Goal: Task Accomplishment & Management: Manage account settings

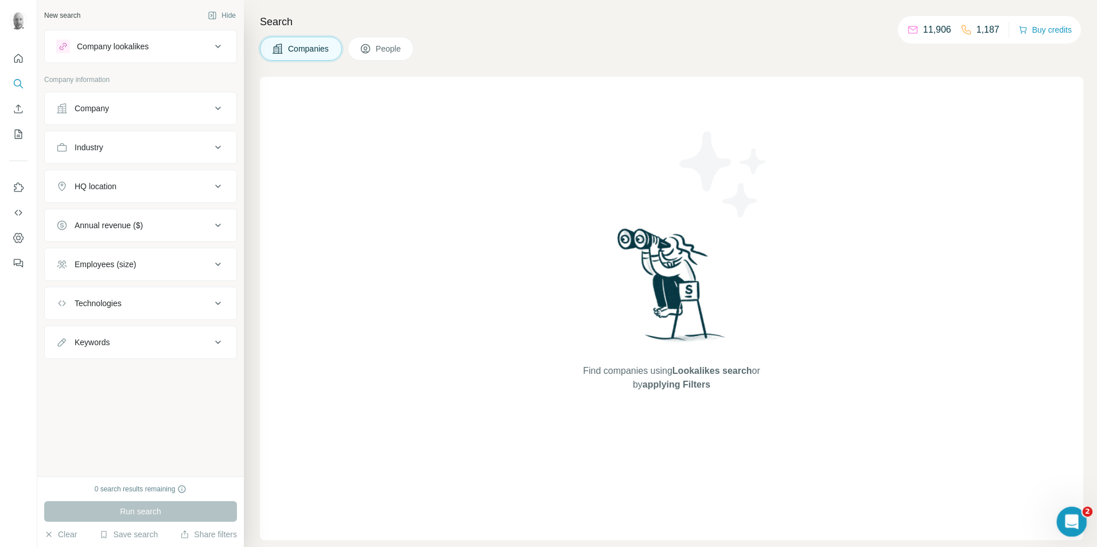
click at [1081, 518] on div "Open Intercom Messenger" at bounding box center [1070, 520] width 38 height 38
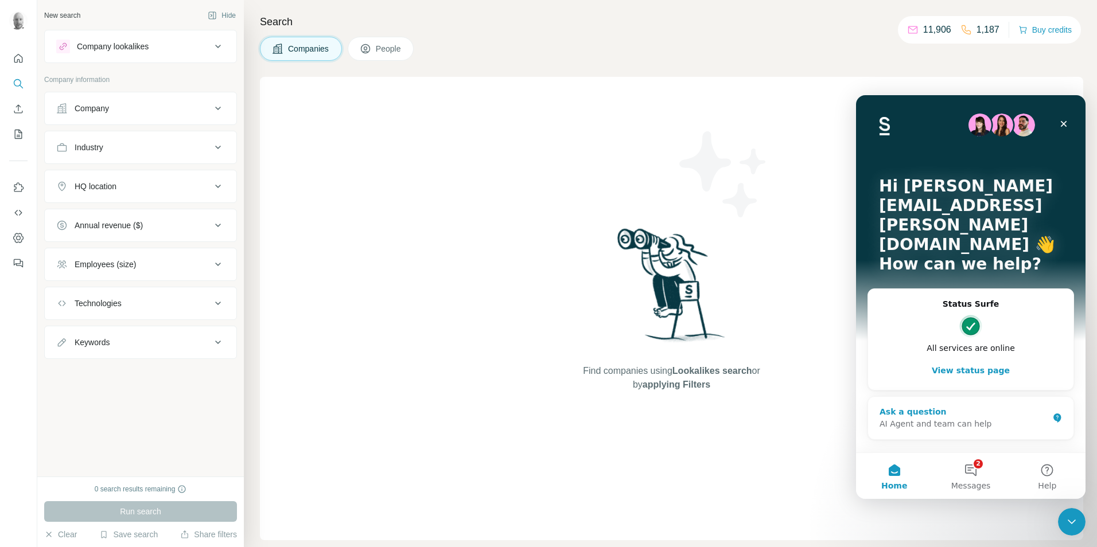
click at [928, 418] on div "AI Agent and team can help" at bounding box center [964, 424] width 169 height 12
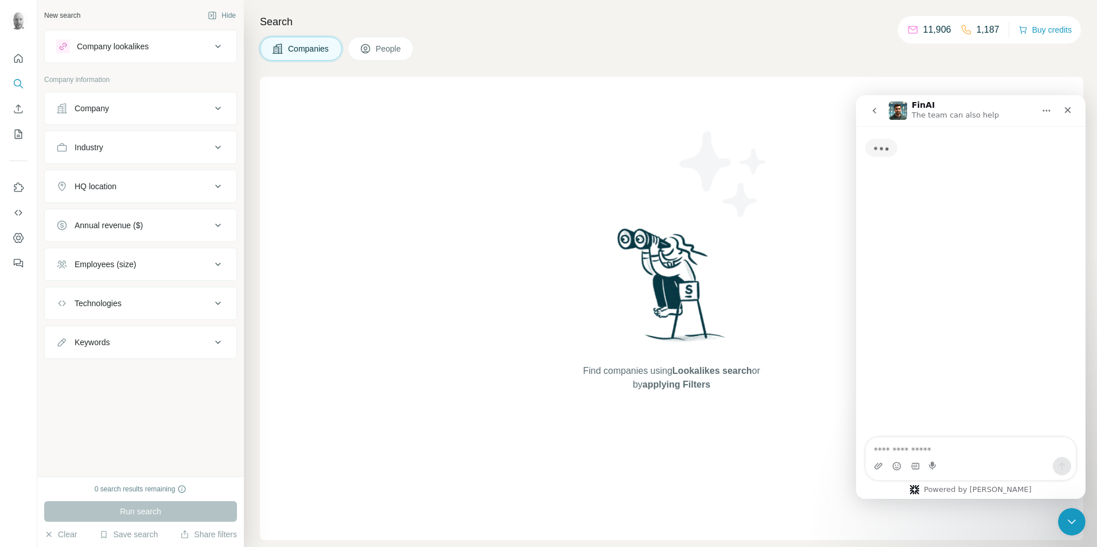
click at [921, 448] on textarea "Ask a question…" at bounding box center [971, 448] width 210 height 20
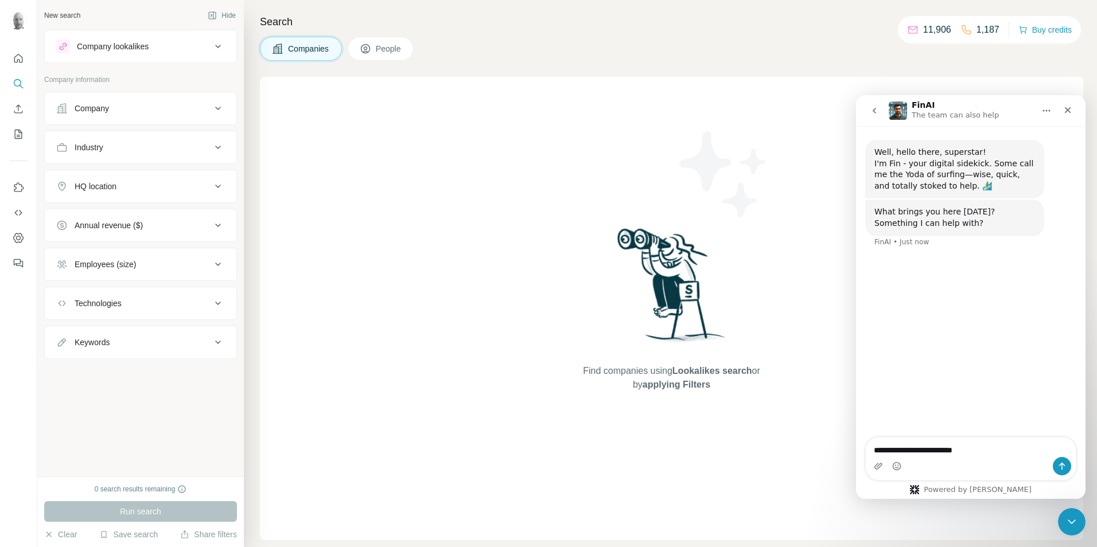
type textarea "**********"
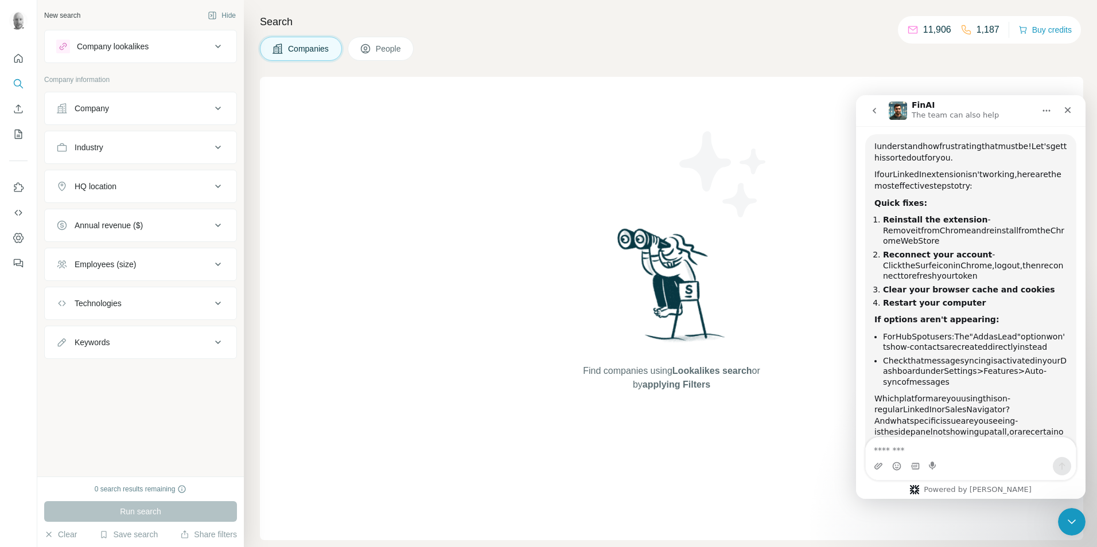
scroll to position [146, 0]
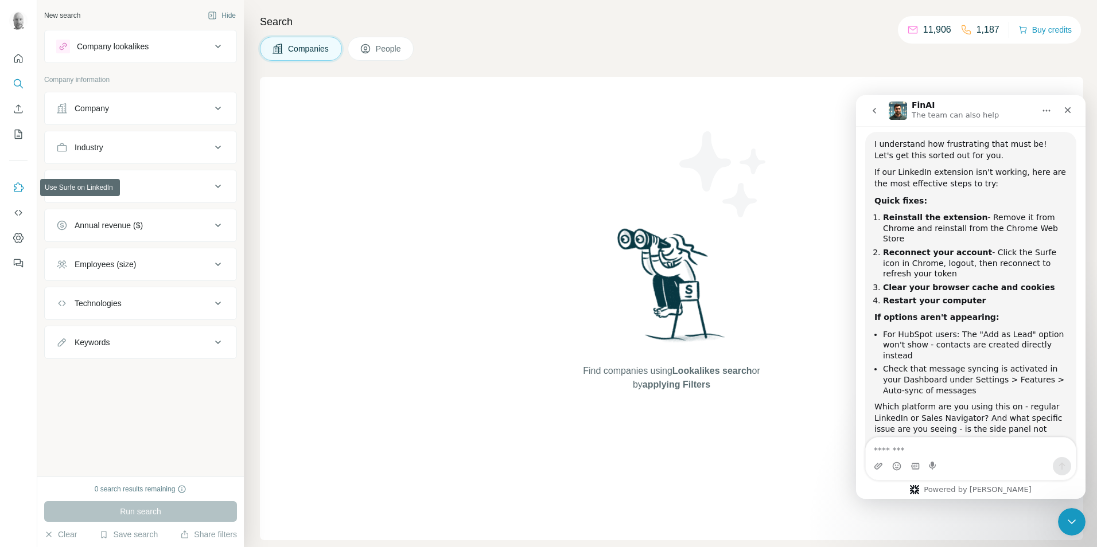
click at [13, 192] on icon "Use Surfe on LinkedIn" at bounding box center [18, 187] width 11 height 11
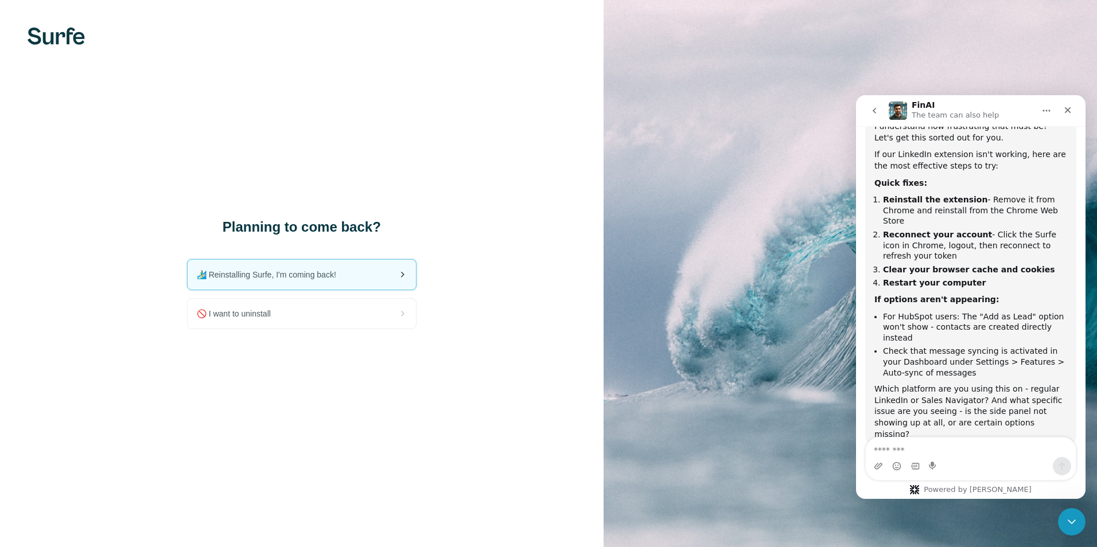
scroll to position [166, 0]
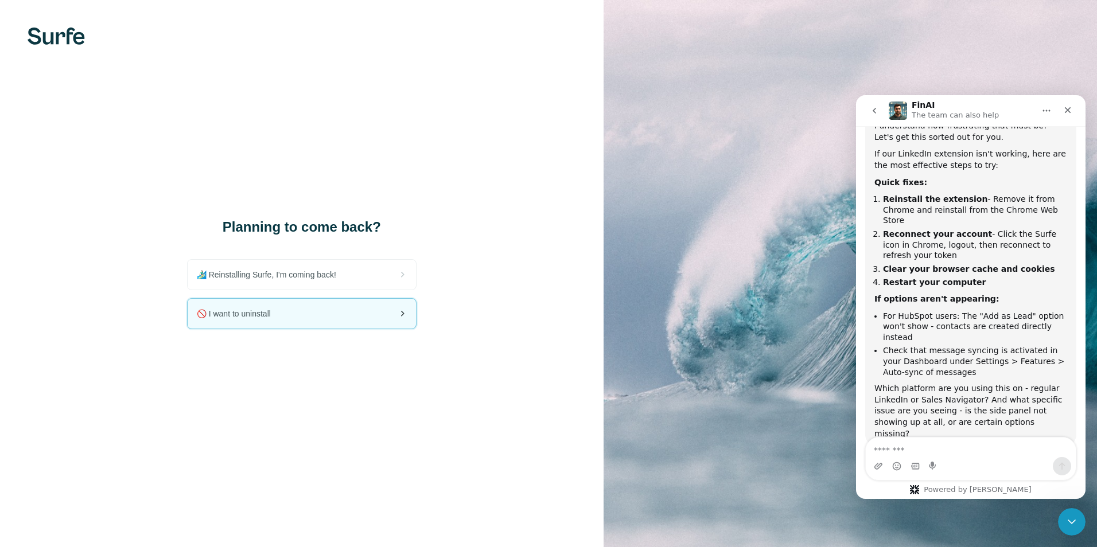
click at [268, 312] on span "🚫 I want to uninstall" at bounding box center [238, 313] width 83 height 11
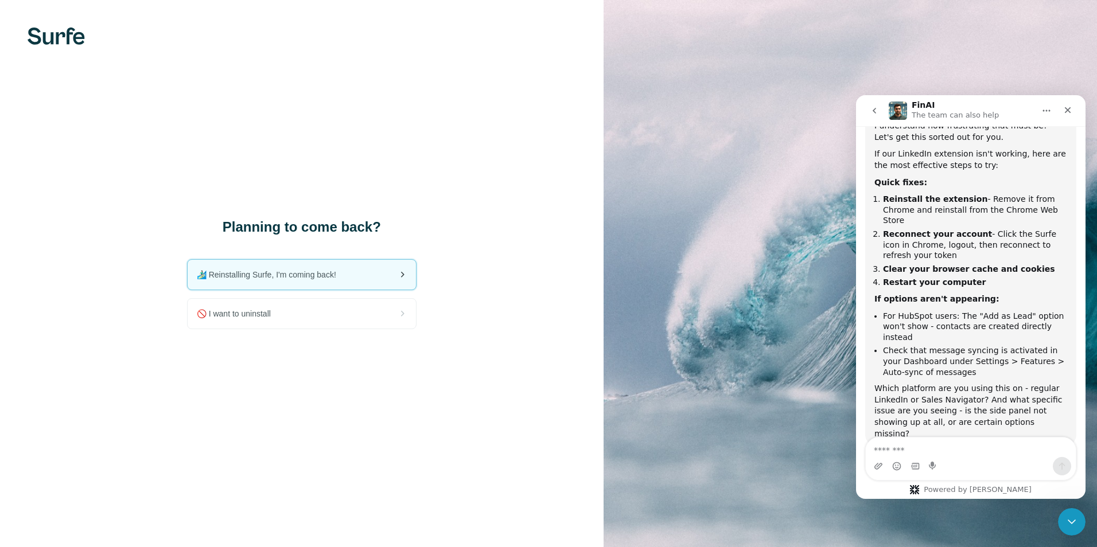
click at [294, 279] on span "🏄🏻‍♂️ Reinstalling Surfe, I'm coming back!" at bounding box center [271, 274] width 149 height 11
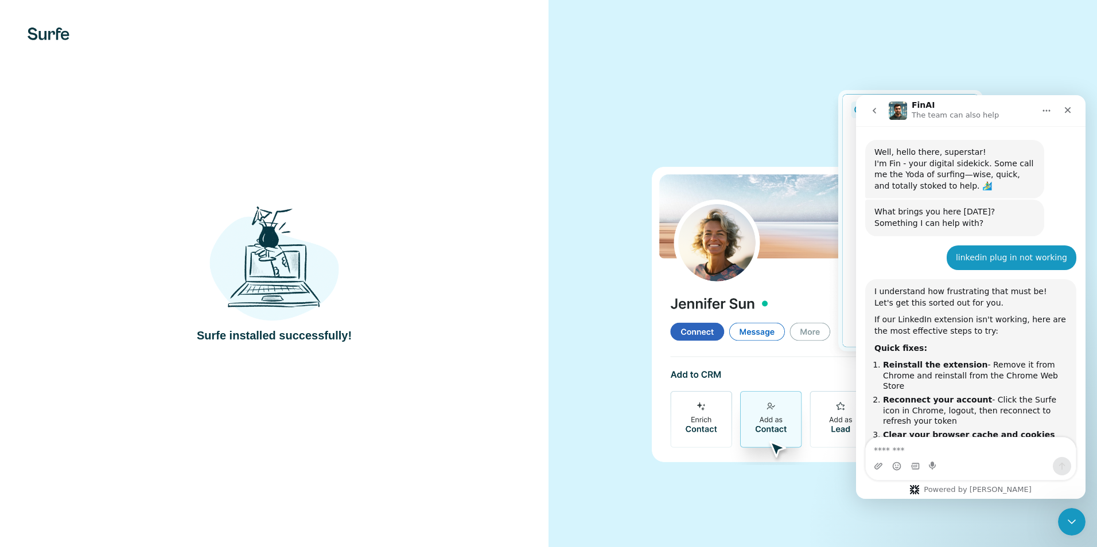
scroll to position [166, 0]
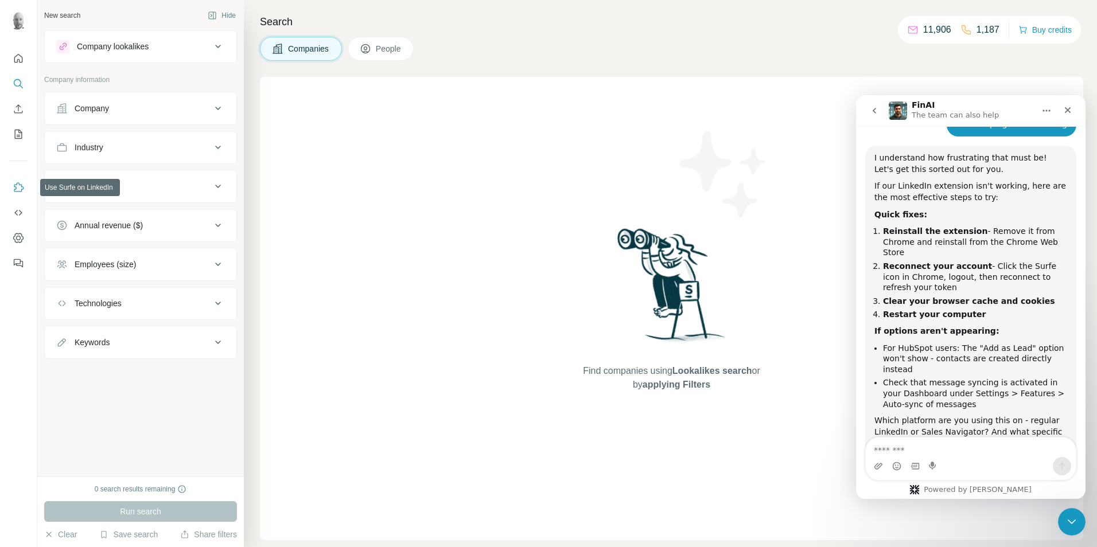
scroll to position [166, 0]
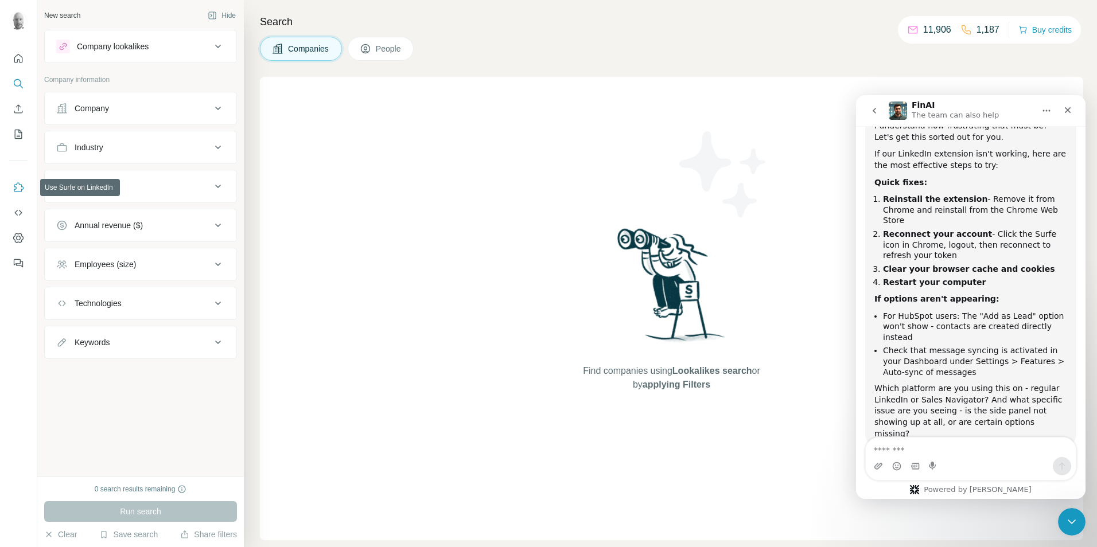
click at [15, 190] on icon "Use Surfe on LinkedIn" at bounding box center [18, 187] width 11 height 11
